Goal: Task Accomplishment & Management: Manage account settings

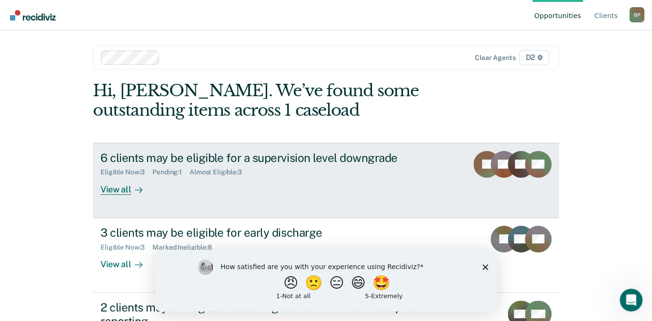
click at [118, 188] on div "View all" at bounding box center [126, 185] width 53 height 19
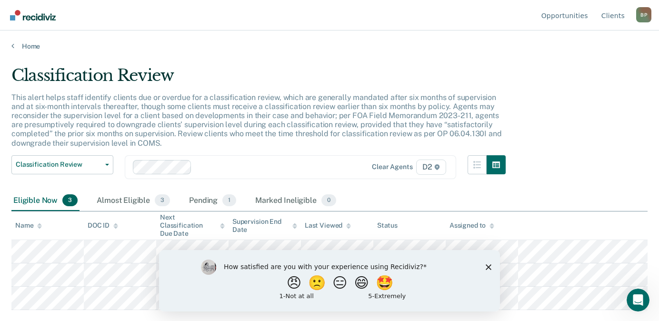
click at [488, 266] on polygon "Close survey" at bounding box center [489, 267] width 6 height 6
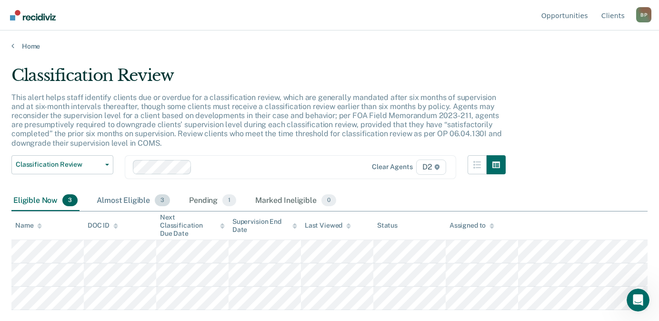
click at [129, 201] on div "Almost Eligible 3" at bounding box center [133, 200] width 77 height 21
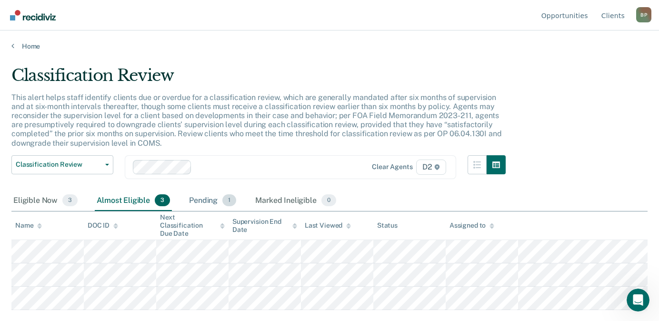
click at [193, 200] on div "Pending 1" at bounding box center [212, 200] width 51 height 21
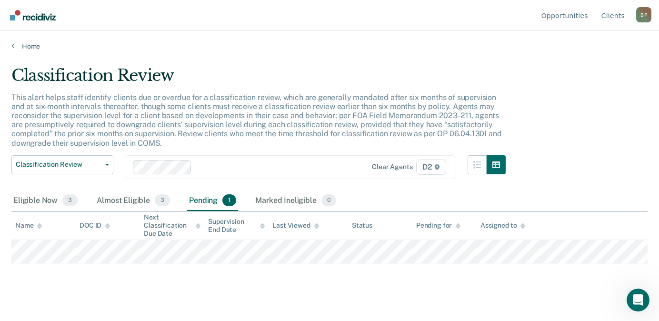
click at [459, 51] on main "Classification Review This alert helps staff identify clients due or overdue fo…" at bounding box center [329, 184] width 659 height 268
click at [30, 48] on link "Home" at bounding box center [329, 46] width 636 height 9
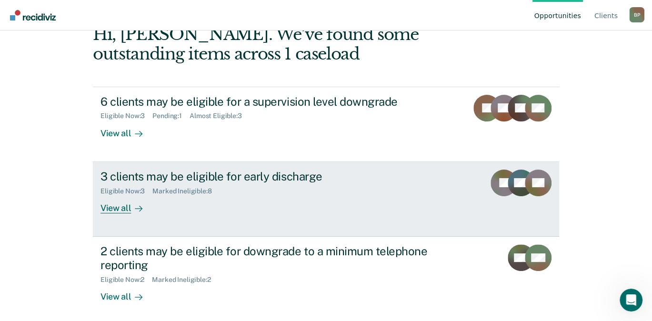
scroll to position [60, 0]
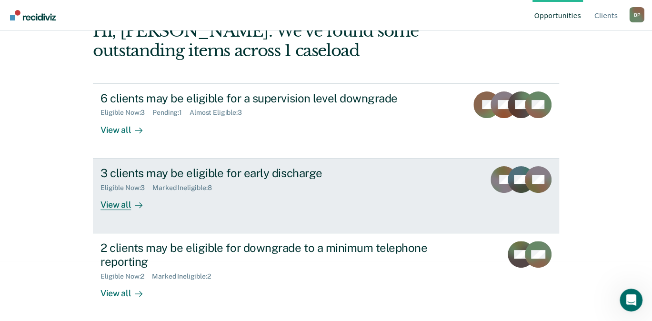
click at [118, 203] on div "View all" at bounding box center [126, 200] width 53 height 19
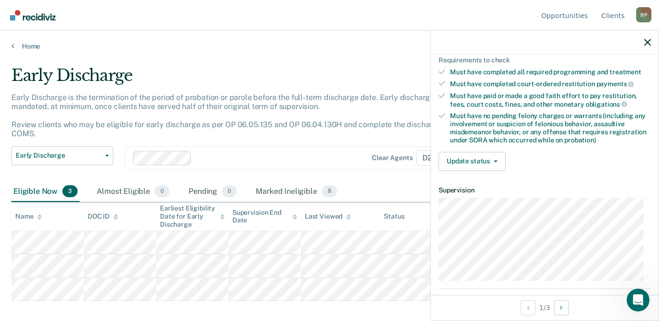
scroll to position [190, 0]
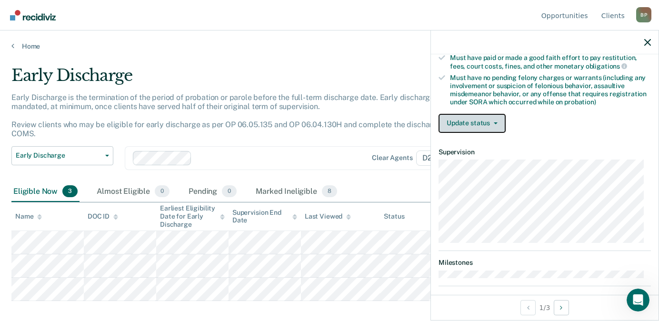
click at [484, 124] on button "Update status" at bounding box center [471, 123] width 67 height 19
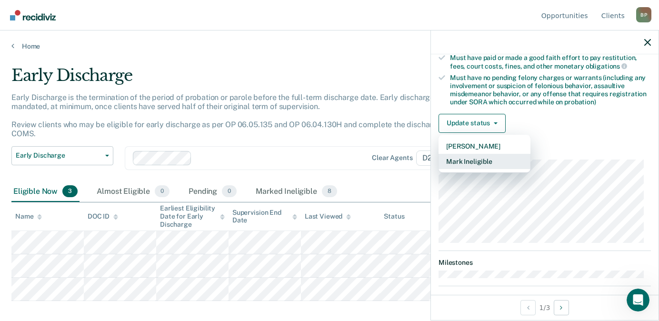
click at [484, 162] on button "Mark Ineligible" at bounding box center [484, 161] width 92 height 15
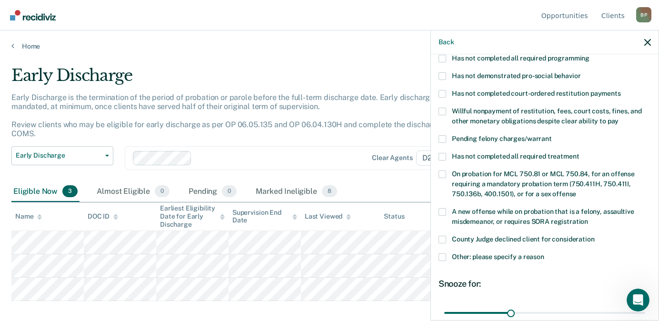
click at [447, 236] on label "County Judge declined client for consideration" at bounding box center [544, 241] width 212 height 10
click at [595, 236] on input "County Judge declined client for consideration" at bounding box center [595, 236] width 0 height 0
drag, startPoint x: 508, startPoint y: 299, endPoint x: 620, endPoint y: 299, distance: 112.3
type input "83"
click at [620, 304] on input "range" at bounding box center [544, 312] width 201 height 17
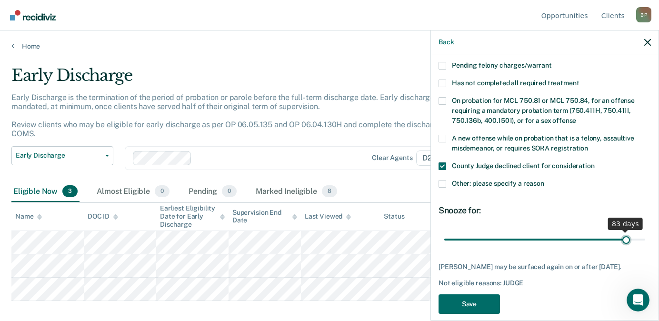
scroll to position [264, 0]
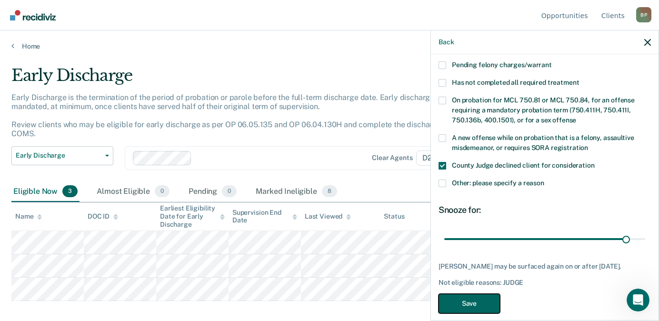
click at [483, 294] on button "Save" at bounding box center [468, 304] width 61 height 20
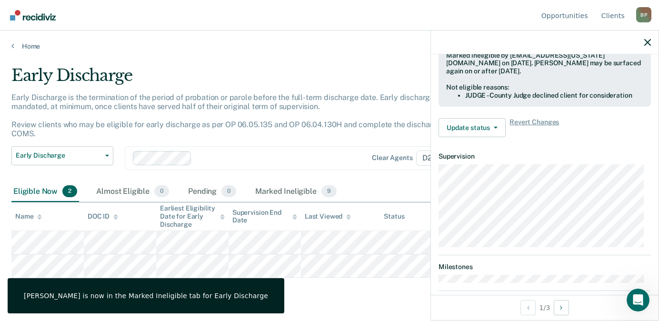
scroll to position [186, 0]
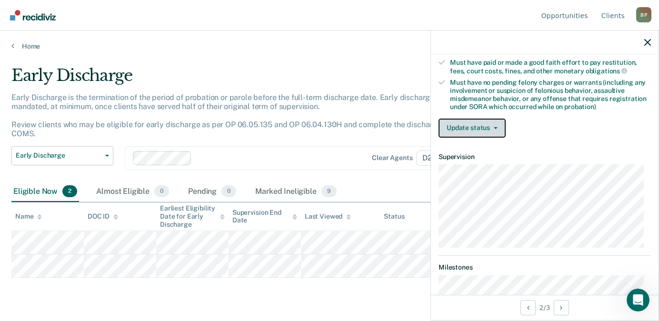
click at [477, 132] on button "Update status" at bounding box center [471, 128] width 67 height 19
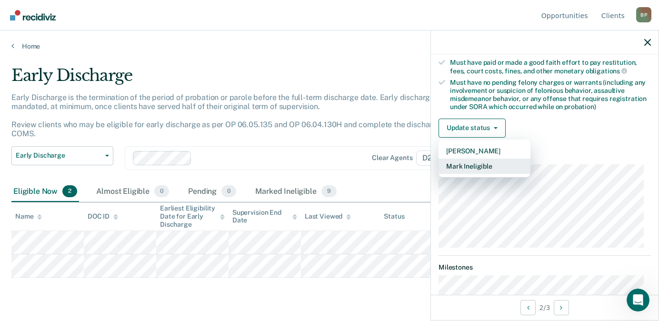
click at [480, 164] on button "Mark Ineligible" at bounding box center [484, 166] width 92 height 15
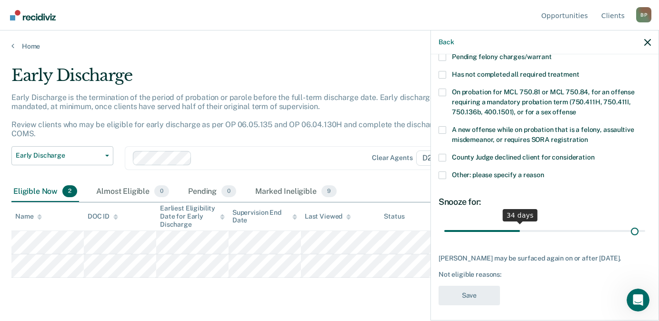
scroll to position [264, 0]
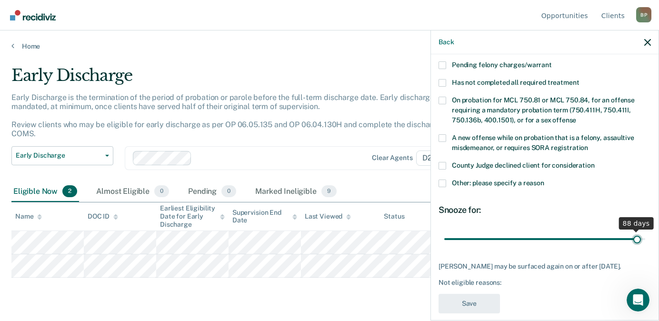
drag, startPoint x: 506, startPoint y: 219, endPoint x: 630, endPoint y: 219, distance: 124.7
type input "88"
click at [630, 230] on input "range" at bounding box center [544, 238] width 201 height 17
click at [441, 162] on span at bounding box center [442, 166] width 8 height 8
click at [595, 162] on input "County Judge declined client for consideration" at bounding box center [595, 162] width 0 height 0
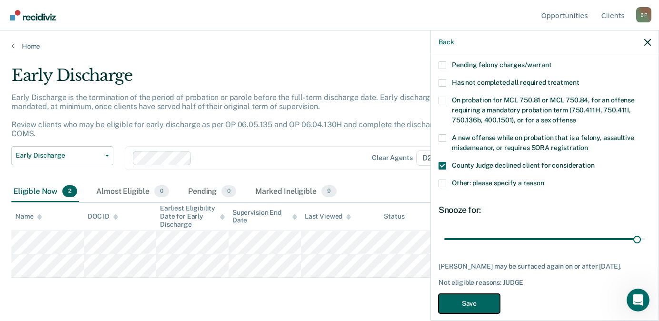
click at [475, 294] on button "Save" at bounding box center [468, 304] width 61 height 20
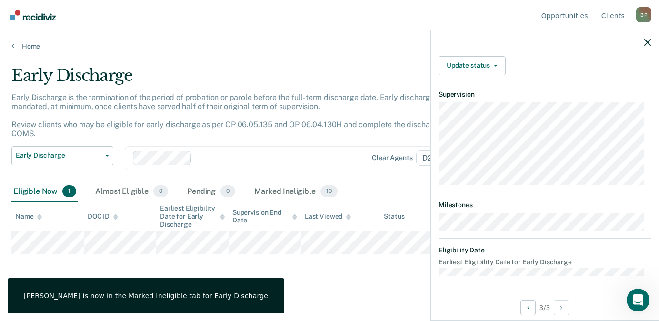
scroll to position [186, 0]
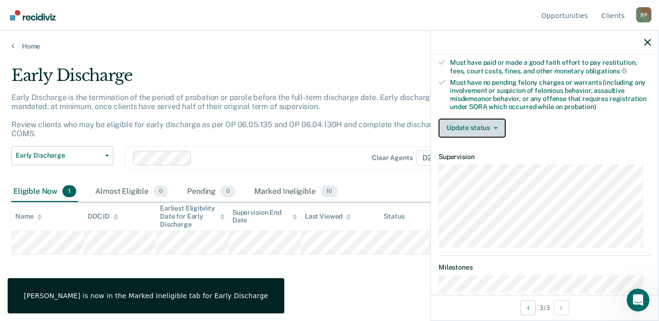
click at [485, 129] on button "Update status" at bounding box center [471, 128] width 67 height 19
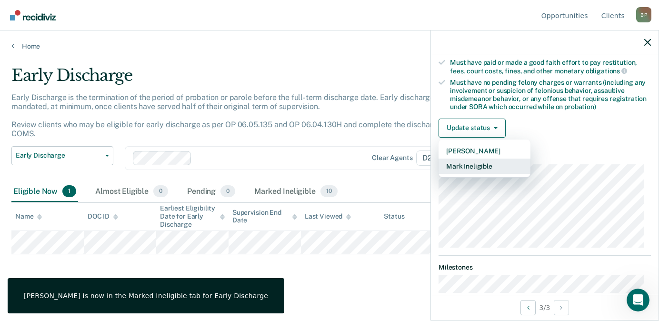
click at [480, 166] on button "Mark Ineligible" at bounding box center [484, 166] width 92 height 15
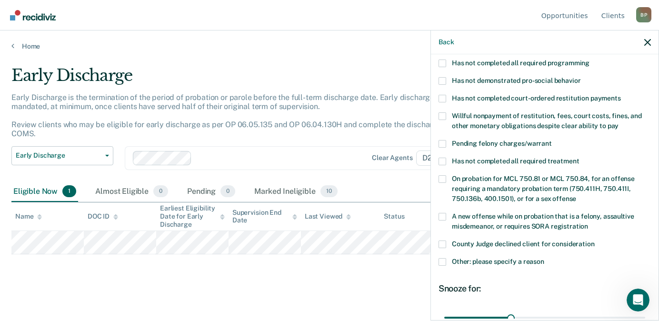
click at [447, 240] on label "County Judge declined client for consideration" at bounding box center [544, 245] width 212 height 10
click at [595, 240] on input "County Judge declined client for consideration" at bounding box center [595, 240] width 0 height 0
drag, startPoint x: 509, startPoint y: 302, endPoint x: 619, endPoint y: 298, distance: 110.5
type input "83"
click at [619, 309] on input "range" at bounding box center [544, 317] width 201 height 17
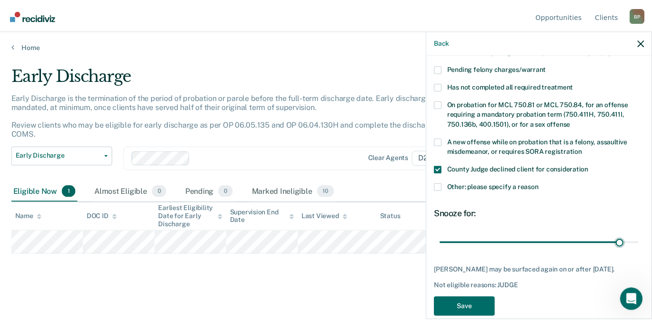
scroll to position [264, 0]
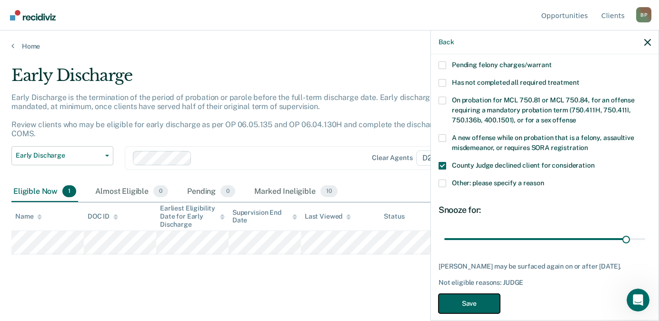
click at [490, 294] on button "Save" at bounding box center [468, 304] width 61 height 20
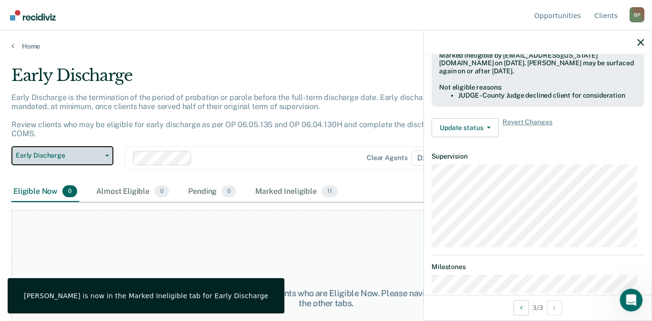
click at [81, 152] on span "Early Discharge" at bounding box center [59, 155] width 86 height 8
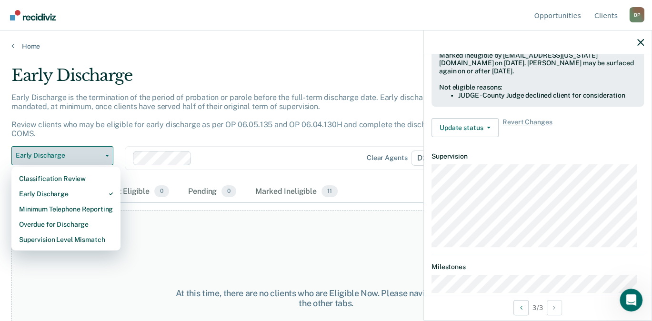
click at [81, 152] on span "Early Discharge" at bounding box center [59, 155] width 86 height 8
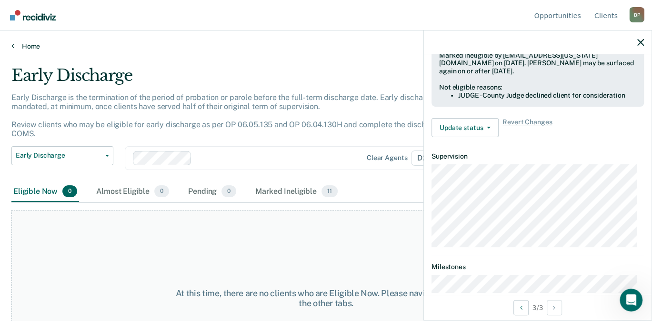
click at [31, 49] on link "Home" at bounding box center [325, 46] width 629 height 9
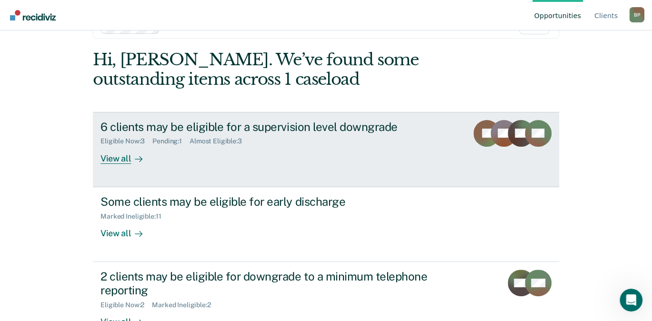
scroll to position [60, 0]
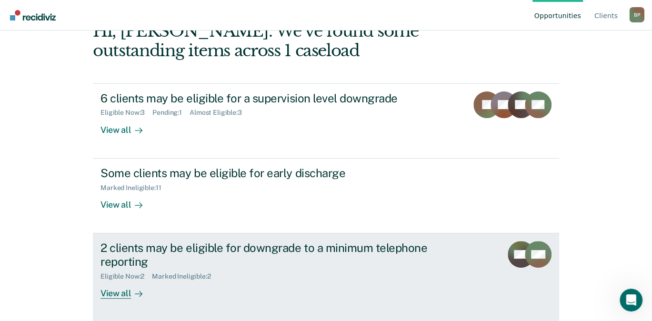
click at [117, 295] on div "View all" at bounding box center [126, 289] width 53 height 19
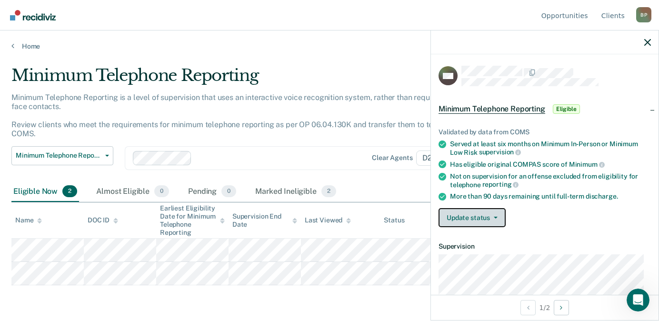
click at [499, 217] on button "Update status" at bounding box center [471, 217] width 67 height 19
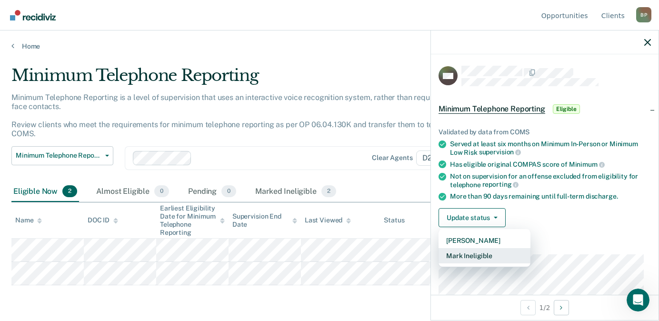
click at [489, 255] on button "Mark Ineligible" at bounding box center [484, 255] width 92 height 15
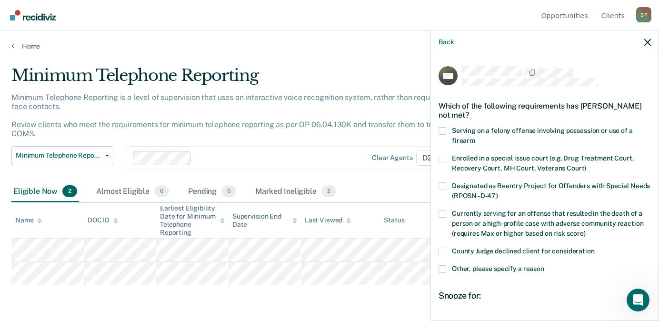
click at [445, 251] on span at bounding box center [442, 252] width 8 height 8
click at [595, 248] on input "County Judge declined client for consideration" at bounding box center [595, 248] width 0 height 0
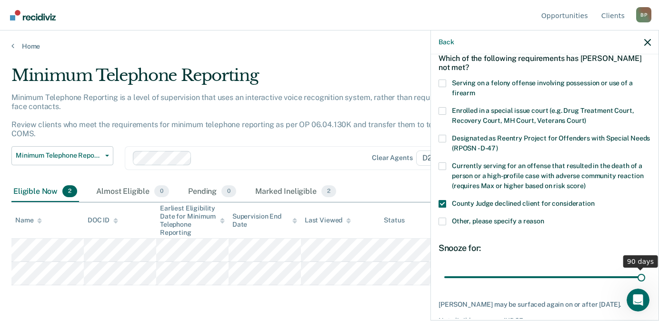
drag, startPoint x: 538, startPoint y: 279, endPoint x: 643, endPoint y: 281, distance: 104.7
type input "90"
click at [643, 281] on input "range" at bounding box center [544, 276] width 201 height 17
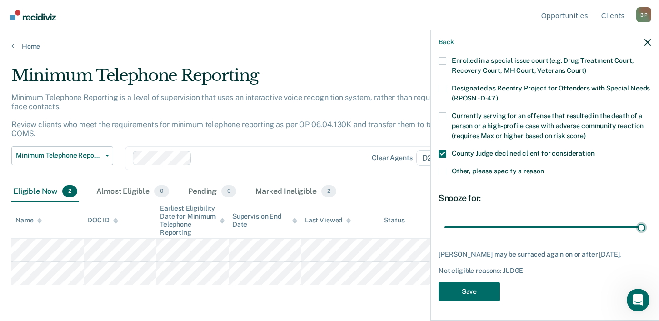
scroll to position [104, 0]
click at [493, 291] on button "Save" at bounding box center [468, 292] width 61 height 20
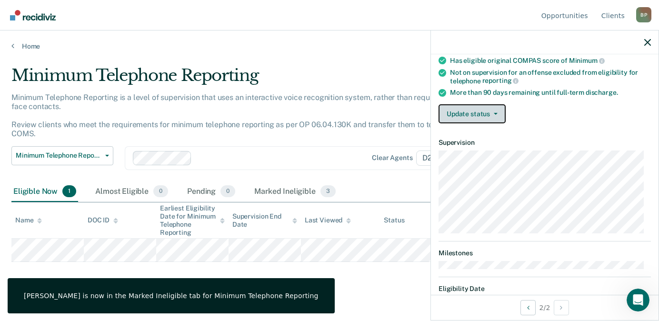
click at [496, 113] on icon "button" at bounding box center [496, 114] width 4 height 2
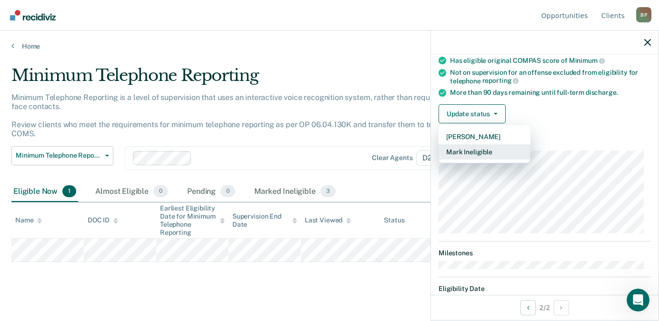
click at [471, 148] on button "Mark Ineligible" at bounding box center [484, 151] width 92 height 15
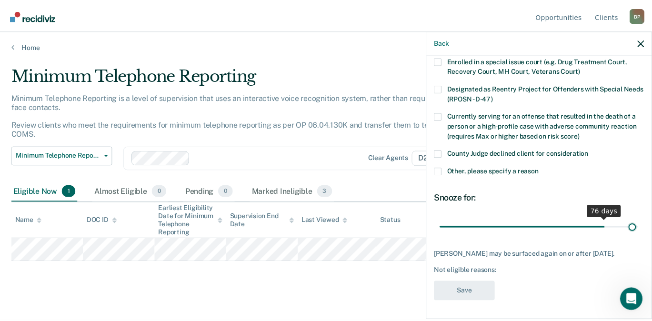
scroll to position [96, 0]
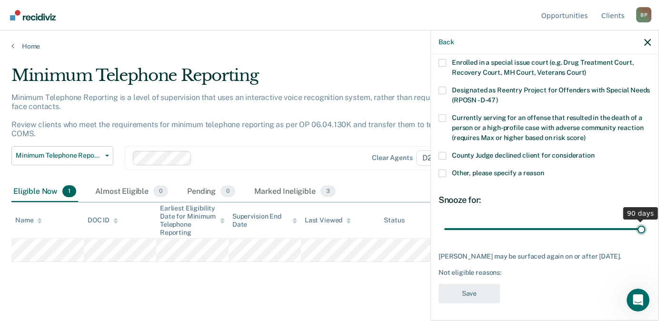
drag, startPoint x: 510, startPoint y: 218, endPoint x: 644, endPoint y: 217, distance: 133.3
type input "90"
click at [644, 220] on input "range" at bounding box center [544, 228] width 201 height 17
click at [447, 153] on label "County Judge declined client for consideration" at bounding box center [544, 157] width 212 height 10
click at [595, 152] on input "County Judge declined client for consideration" at bounding box center [595, 152] width 0 height 0
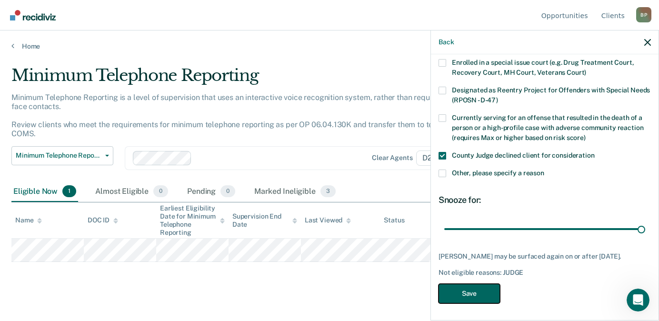
click at [484, 289] on button "Save" at bounding box center [468, 294] width 61 height 20
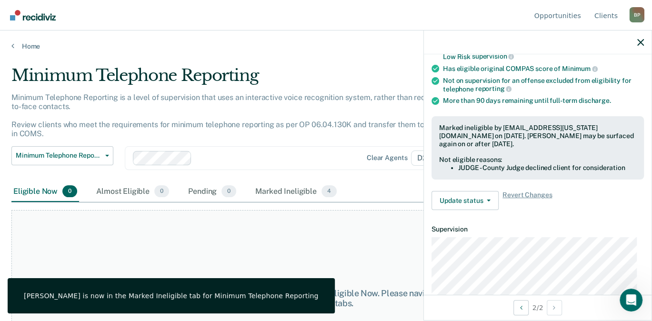
click at [301, 71] on div "Minimum Telephone Reporting" at bounding box center [255, 79] width 489 height 27
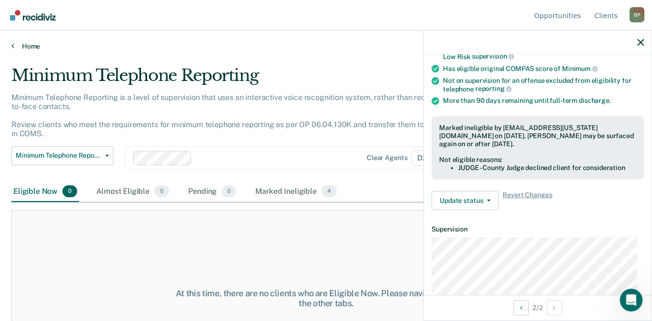
click at [37, 45] on link "Home" at bounding box center [325, 46] width 629 height 9
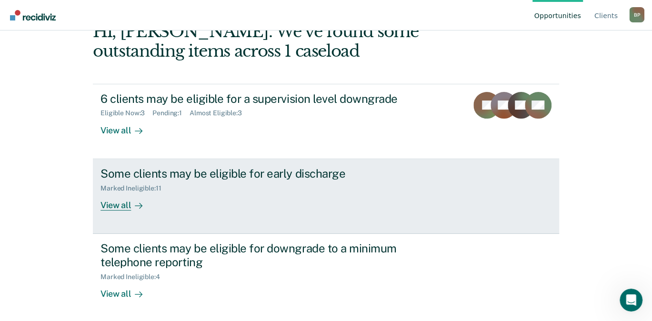
scroll to position [60, 0]
